Goal: Task Accomplishment & Management: Complete application form

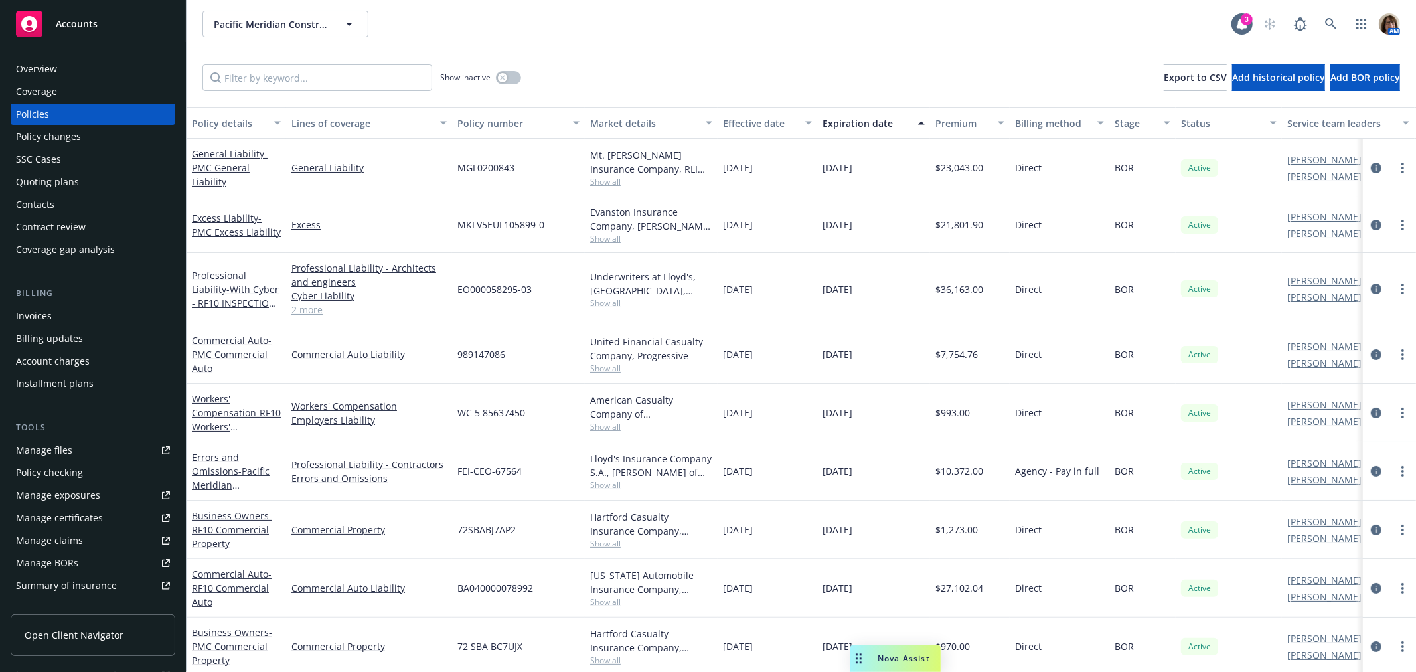
click at [37, 180] on div "Quoting plans" at bounding box center [47, 181] width 63 height 21
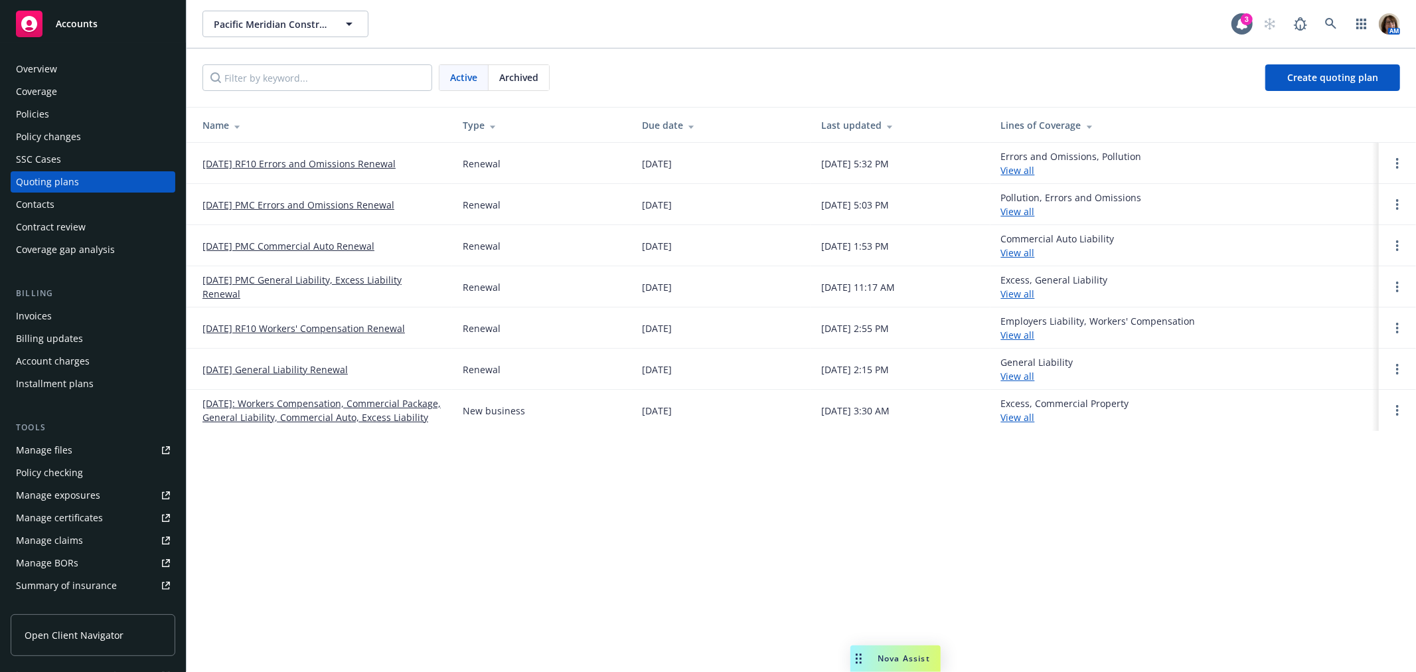
click at [312, 160] on link "[DATE] RF10 Errors and Omissions Renewal" at bounding box center [298, 164] width 193 height 14
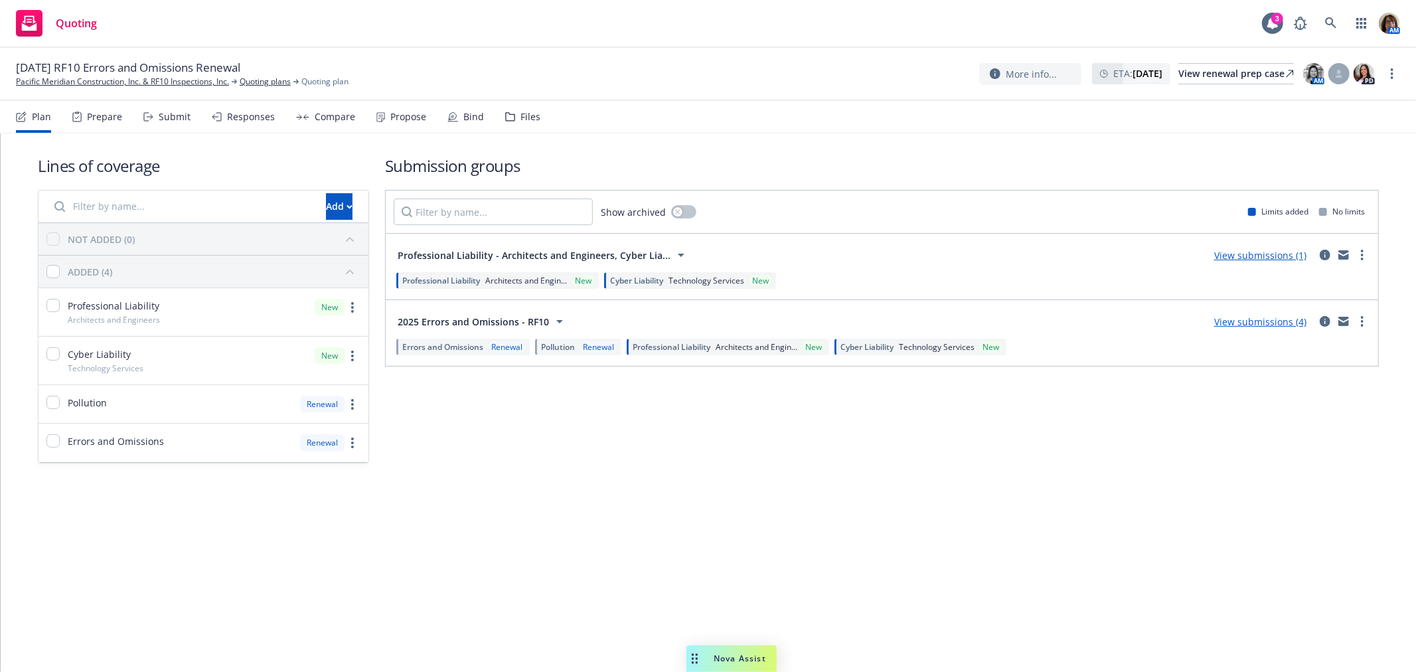
click at [174, 118] on div "Submit" at bounding box center [175, 117] width 32 height 11
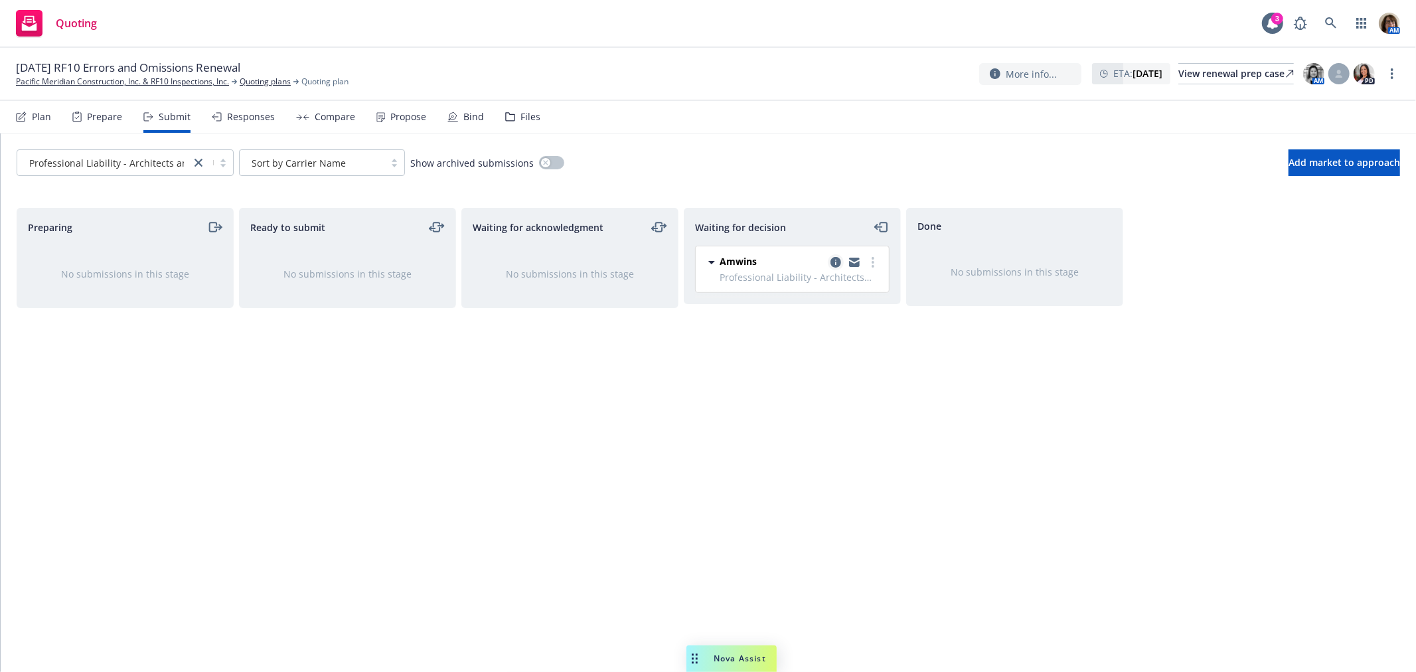
click at [835, 262] on icon "copy logging email" at bounding box center [836, 262] width 11 height 11
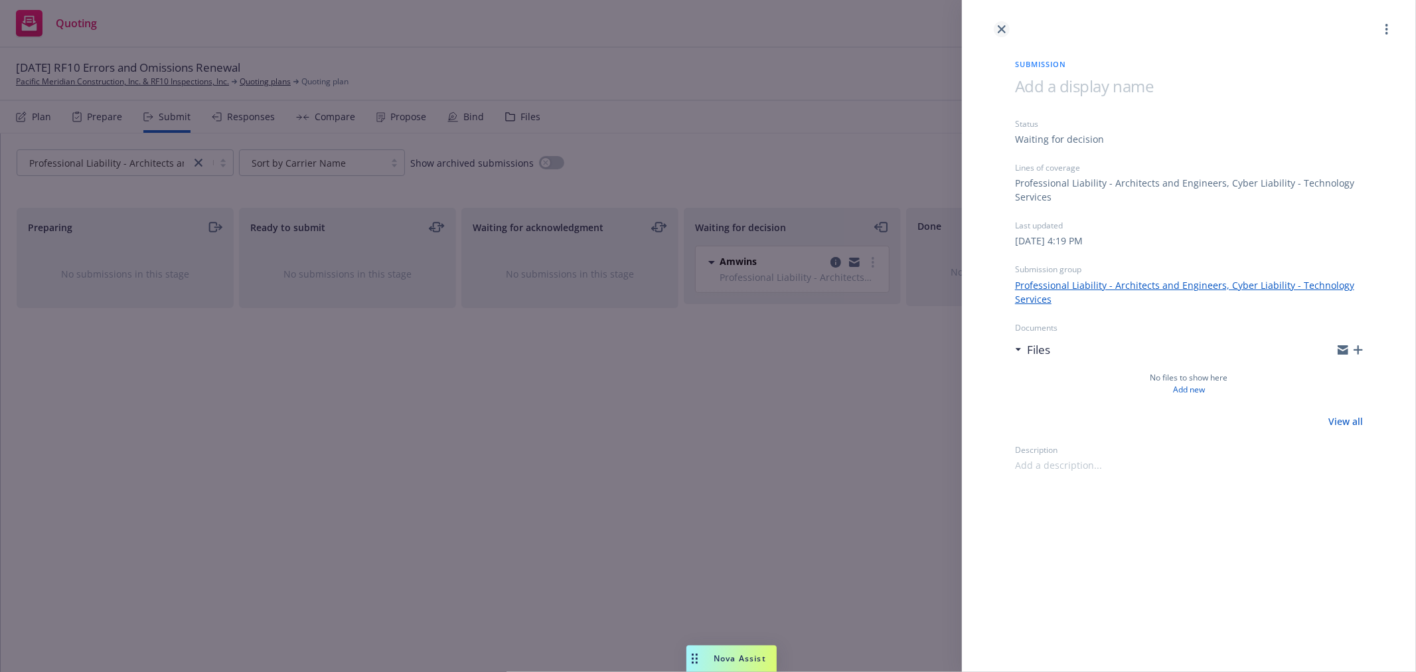
click at [1000, 25] on icon "close" at bounding box center [1002, 29] width 8 height 8
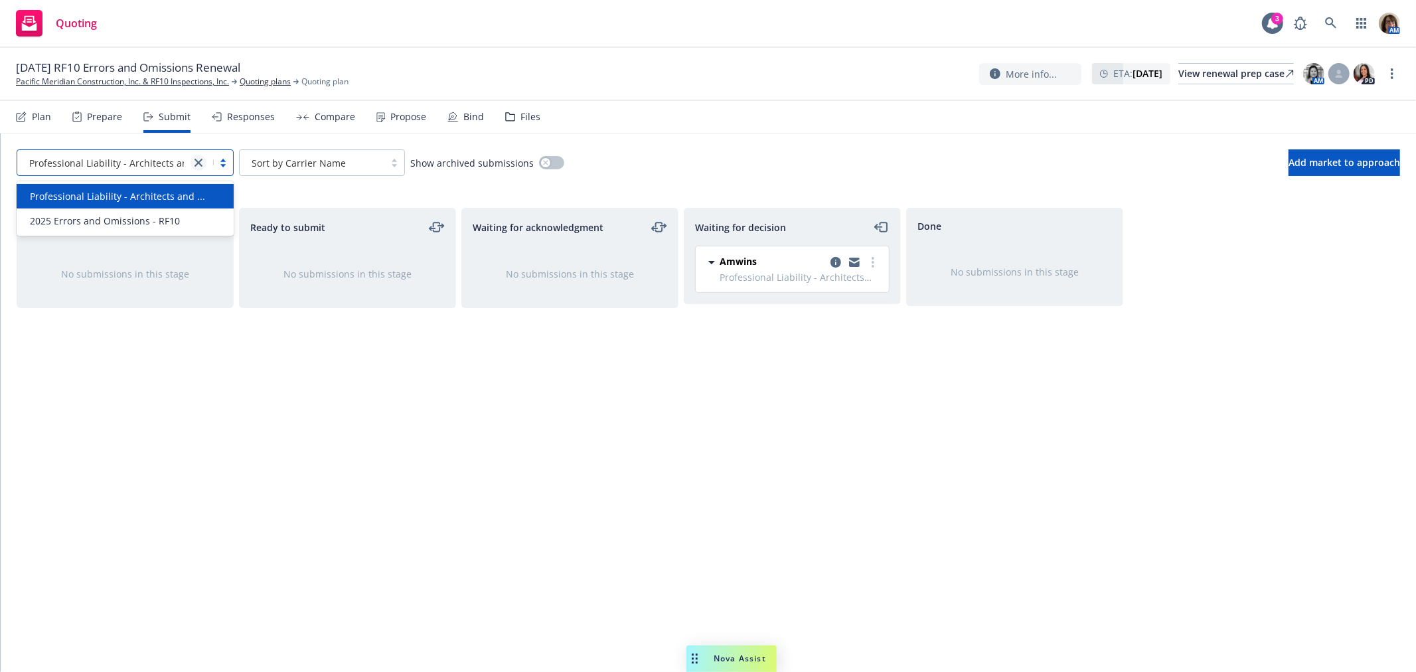
click at [198, 160] on icon "close" at bounding box center [199, 163] width 8 height 8
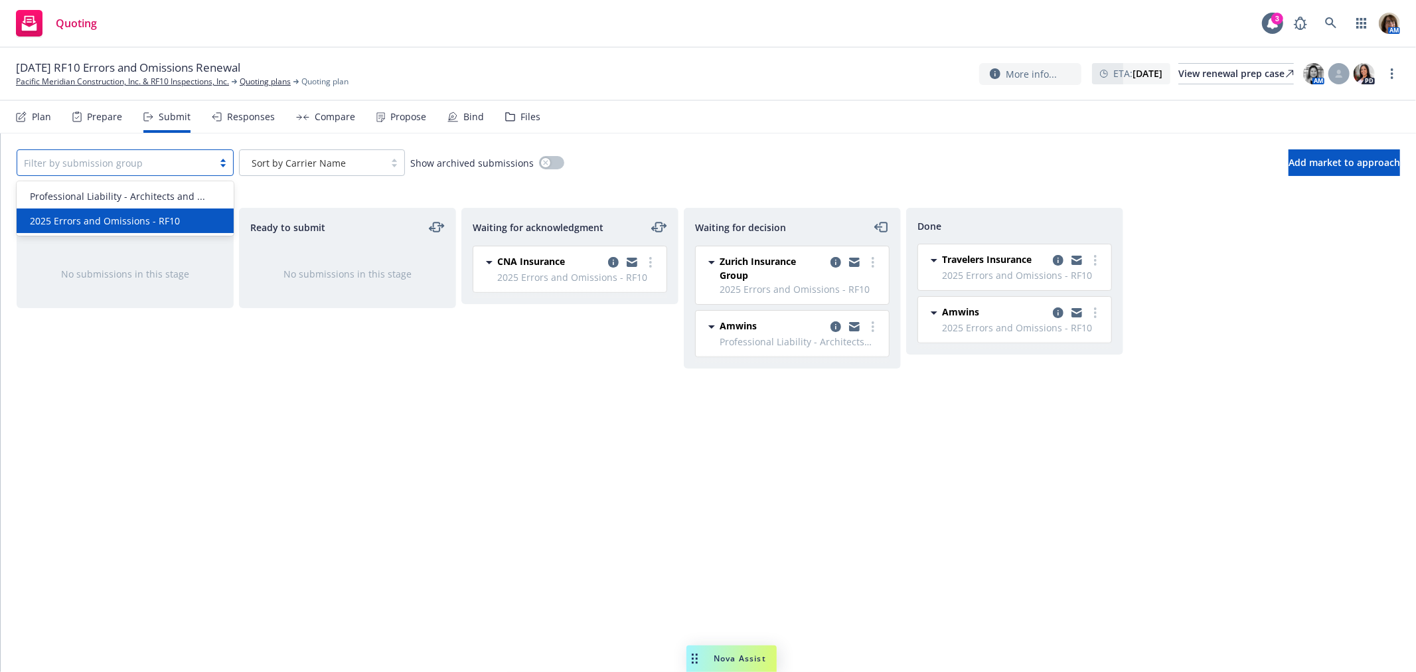
click at [155, 217] on span "2025 Errors and Omissions - RF10" at bounding box center [105, 221] width 150 height 14
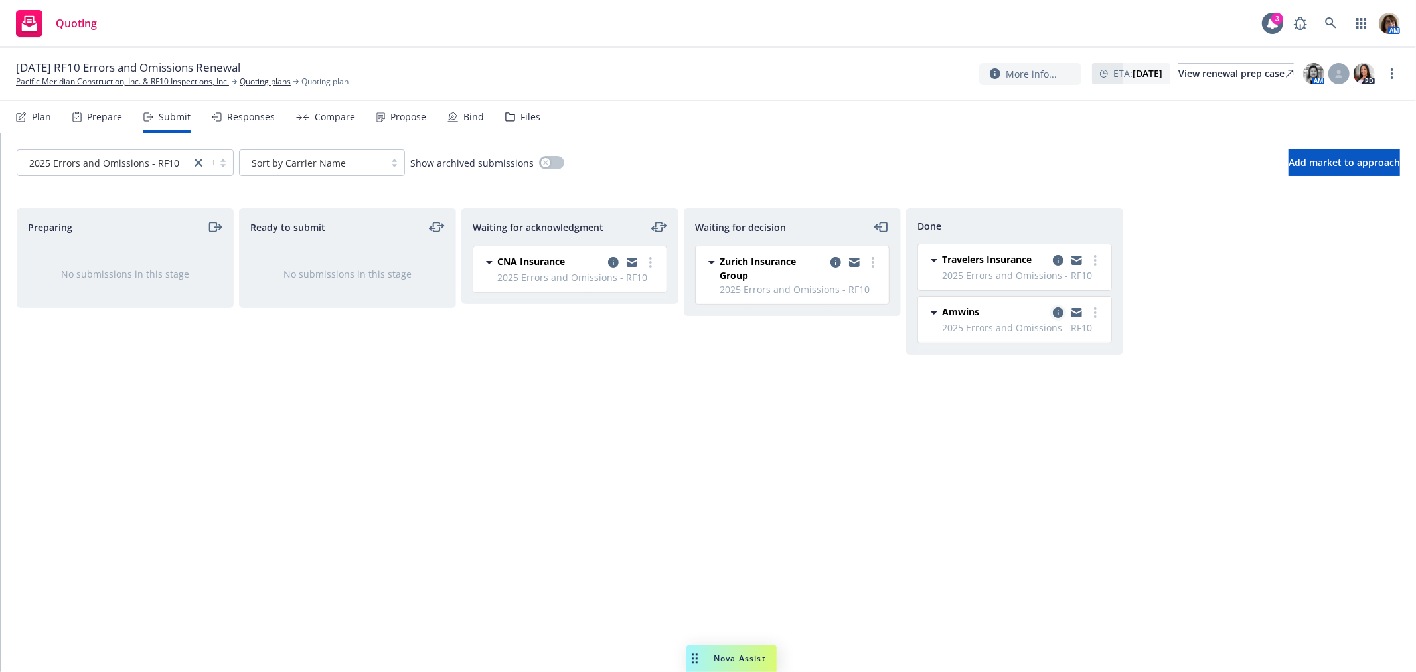
click at [1060, 315] on icon "copy logging email" at bounding box center [1058, 312] width 11 height 11
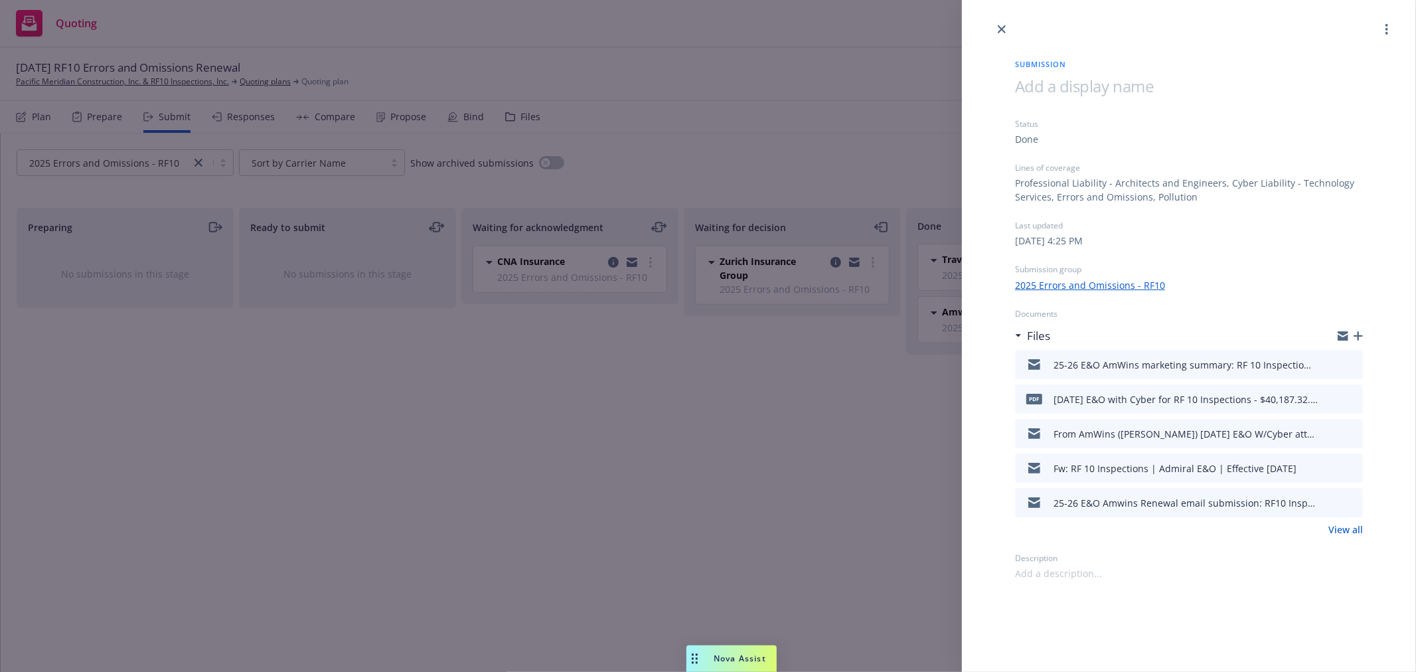
click at [1353, 361] on icon "preview file" at bounding box center [1350, 363] width 12 height 9
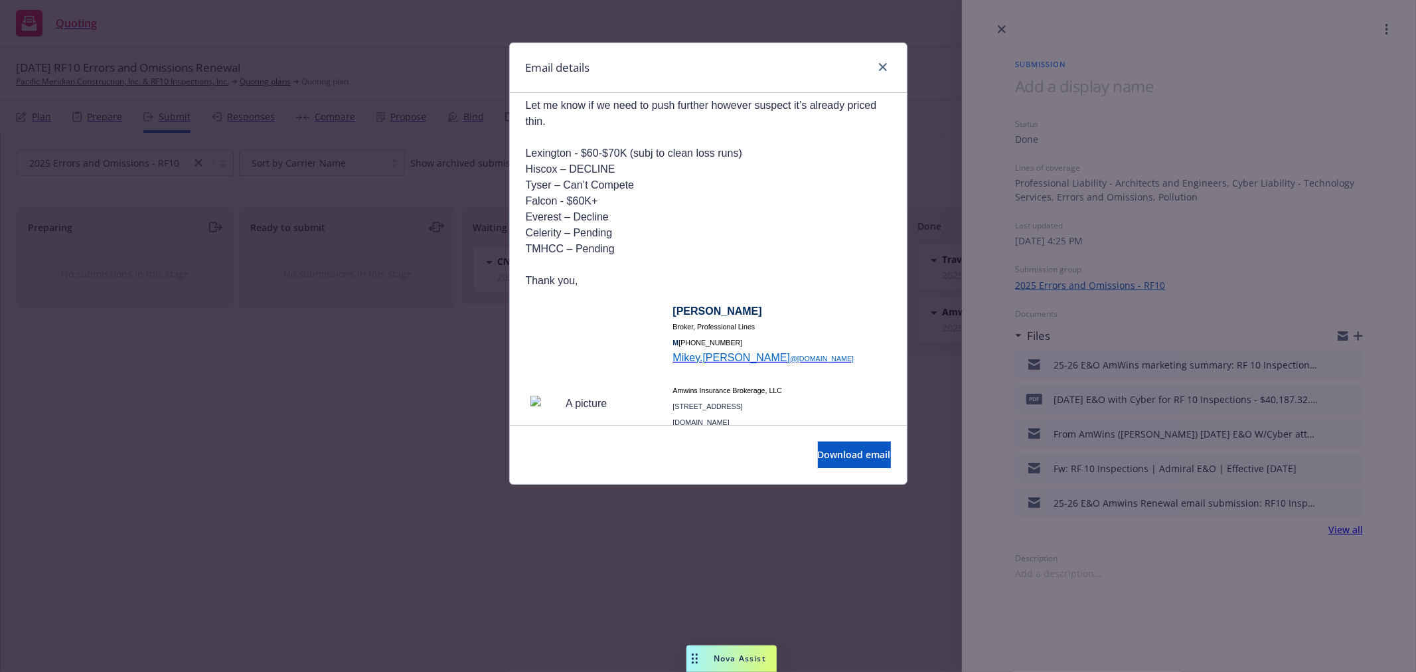
scroll to position [516, 0]
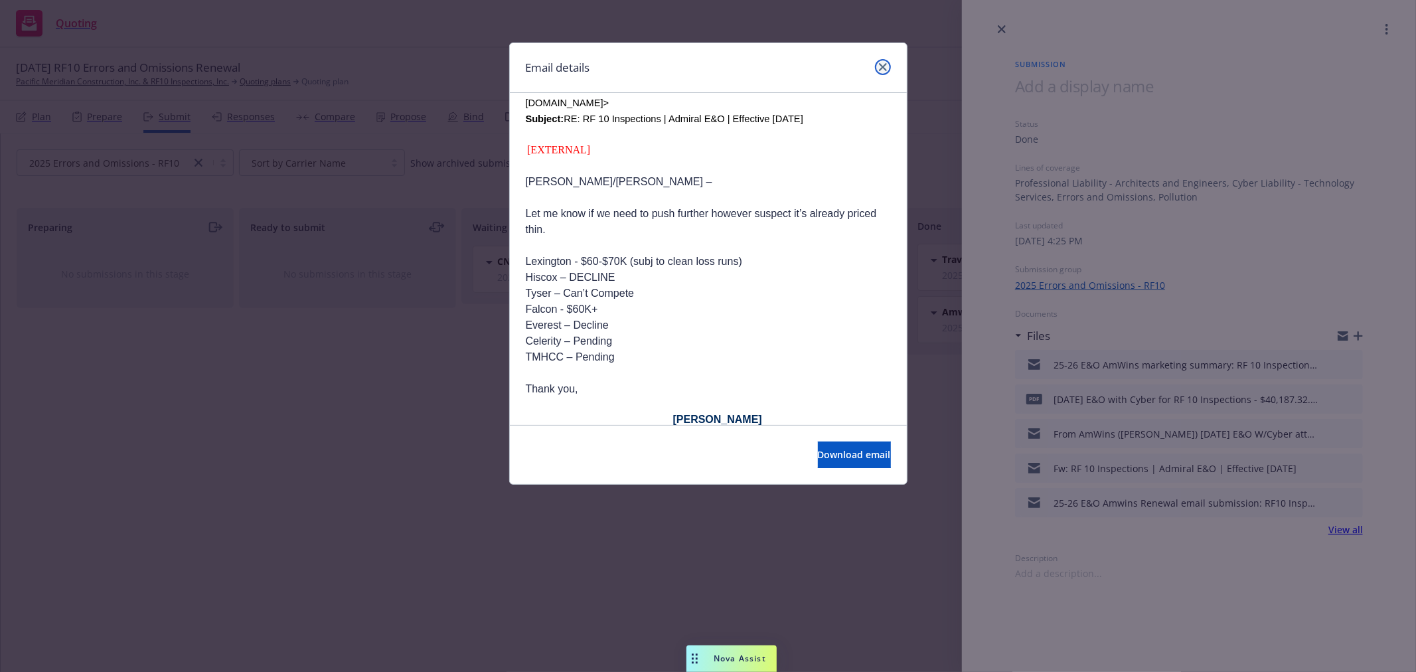
click at [877, 62] on link "close" at bounding box center [883, 67] width 16 height 16
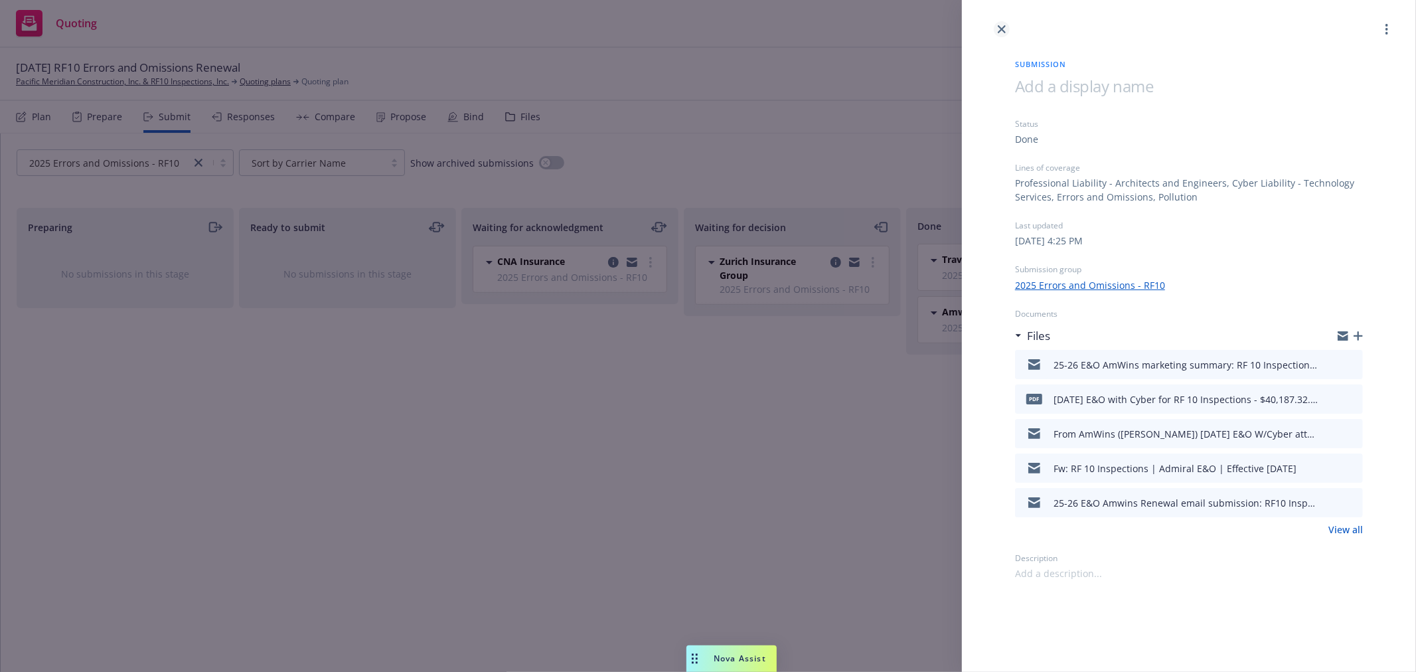
click at [1005, 27] on icon "close" at bounding box center [1002, 29] width 8 height 8
